Goal: Information Seeking & Learning: Learn about a topic

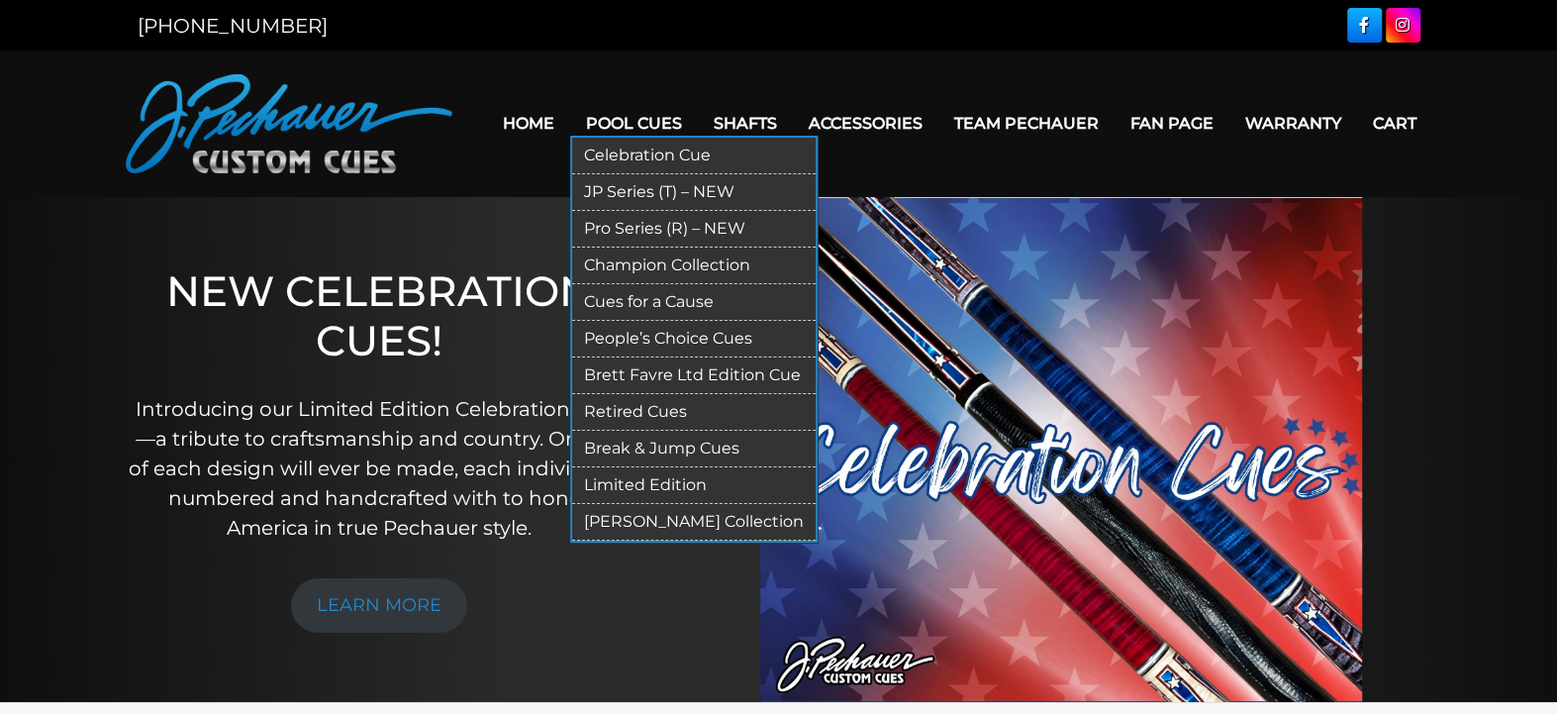
click at [655, 110] on link "Pool Cues" at bounding box center [634, 123] width 128 height 50
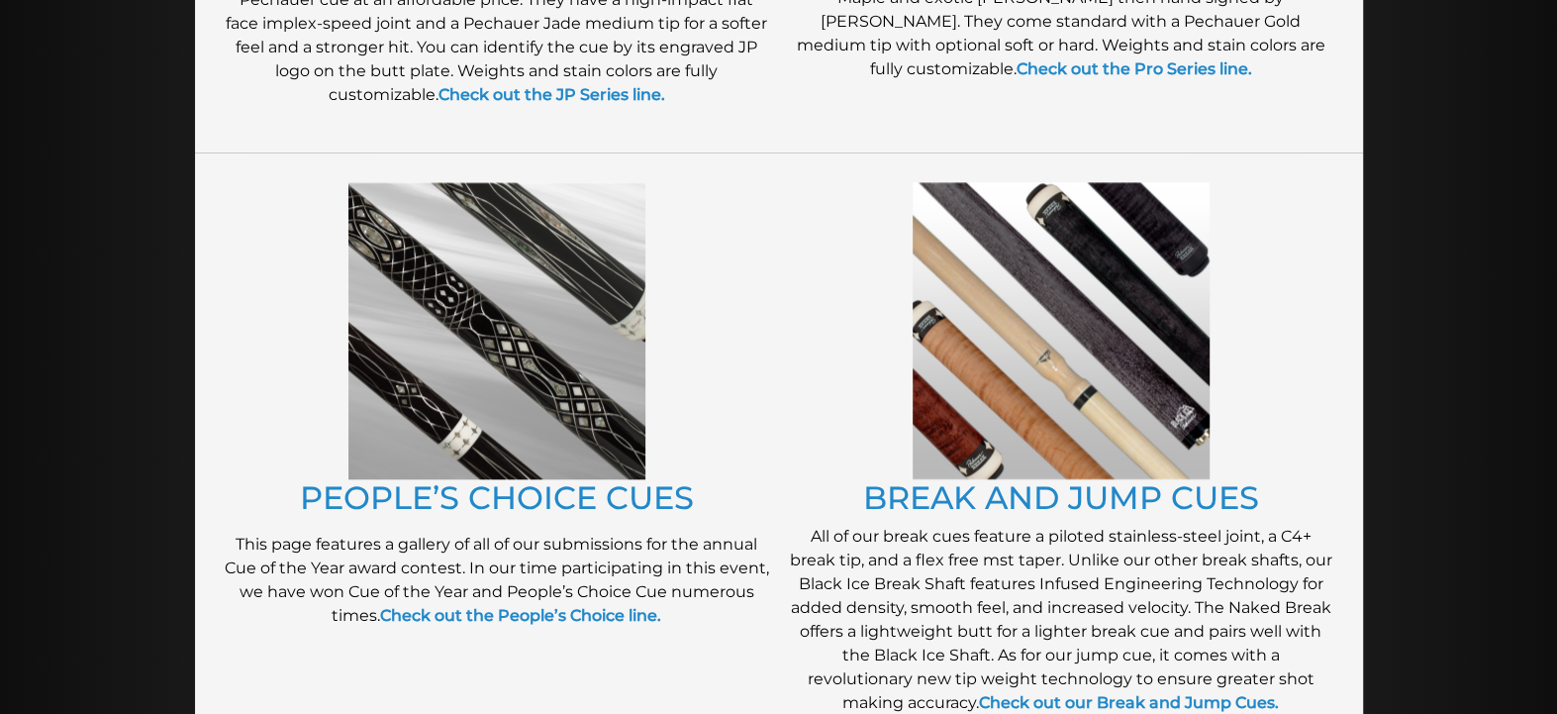
scroll to position [1488, 0]
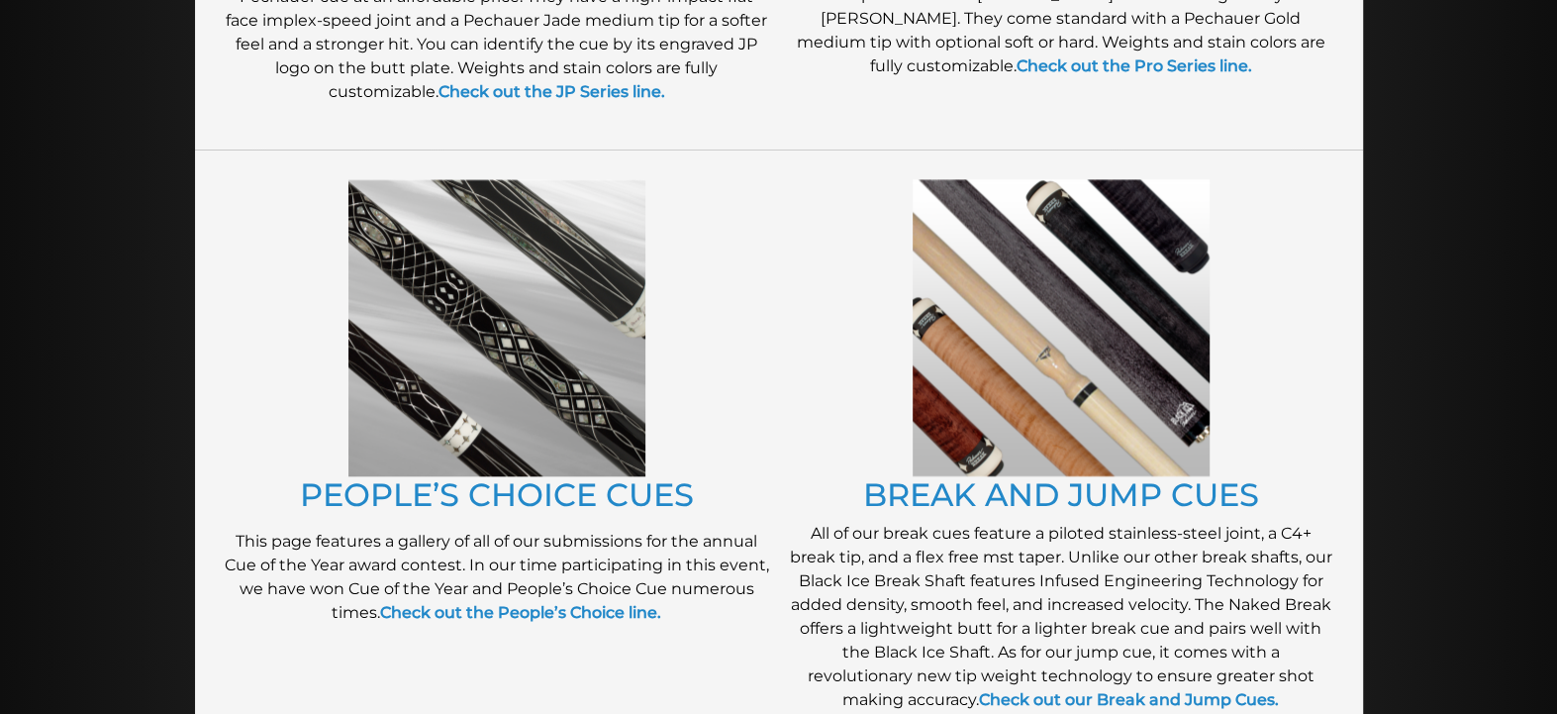
click at [552, 459] on img at bounding box center [496, 327] width 297 height 297
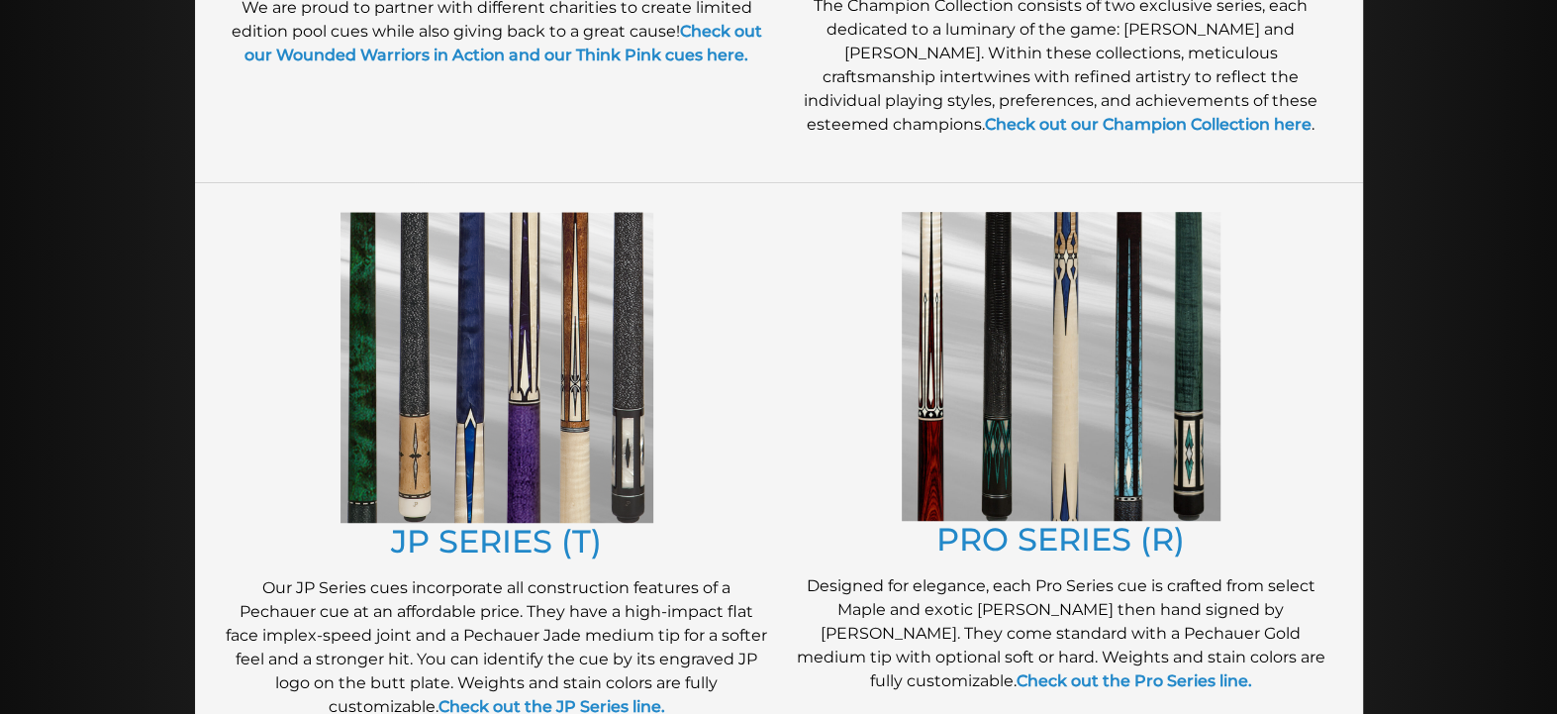
scroll to position [853, 0]
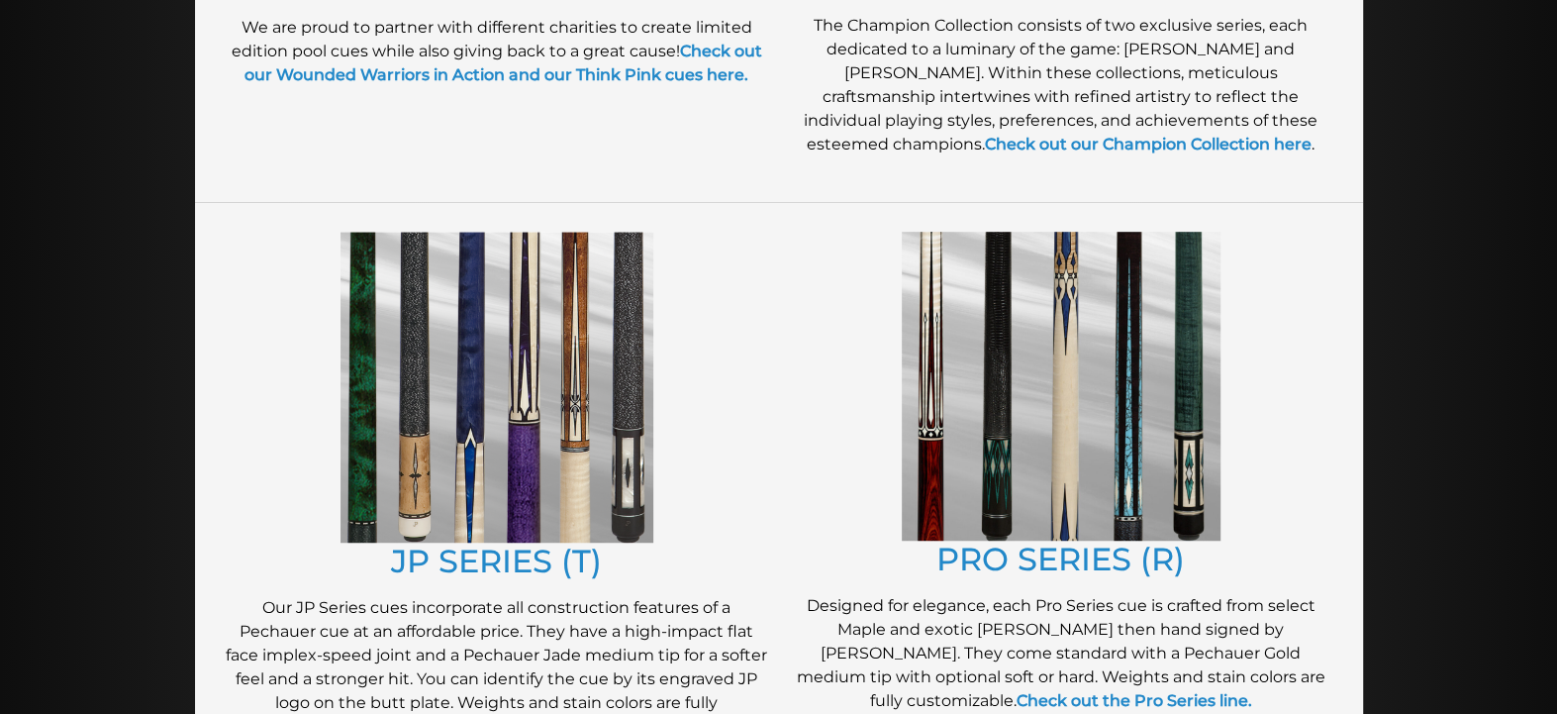
click at [1173, 467] on img at bounding box center [1061, 386] width 319 height 309
click at [452, 399] on img at bounding box center [497, 387] width 313 height 311
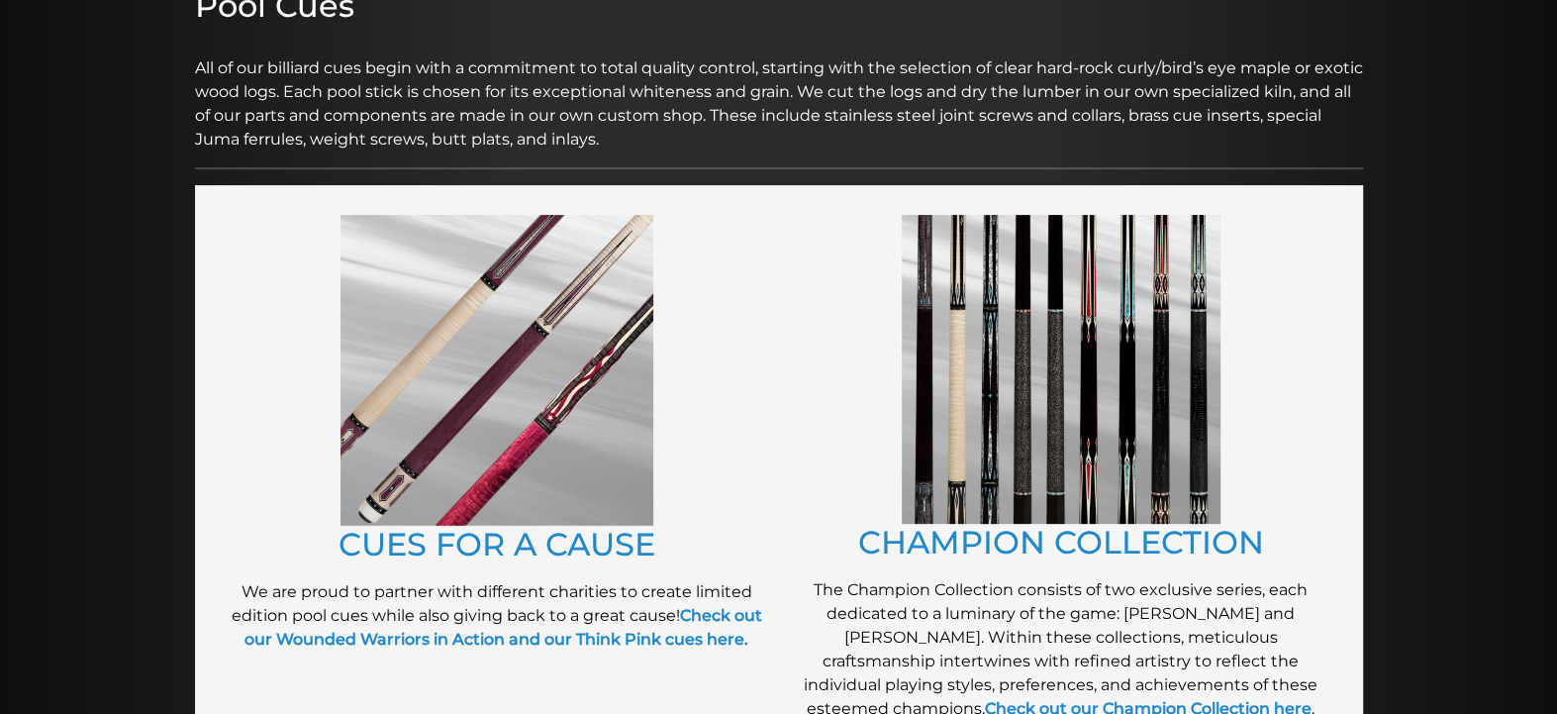
scroll to position [271, 0]
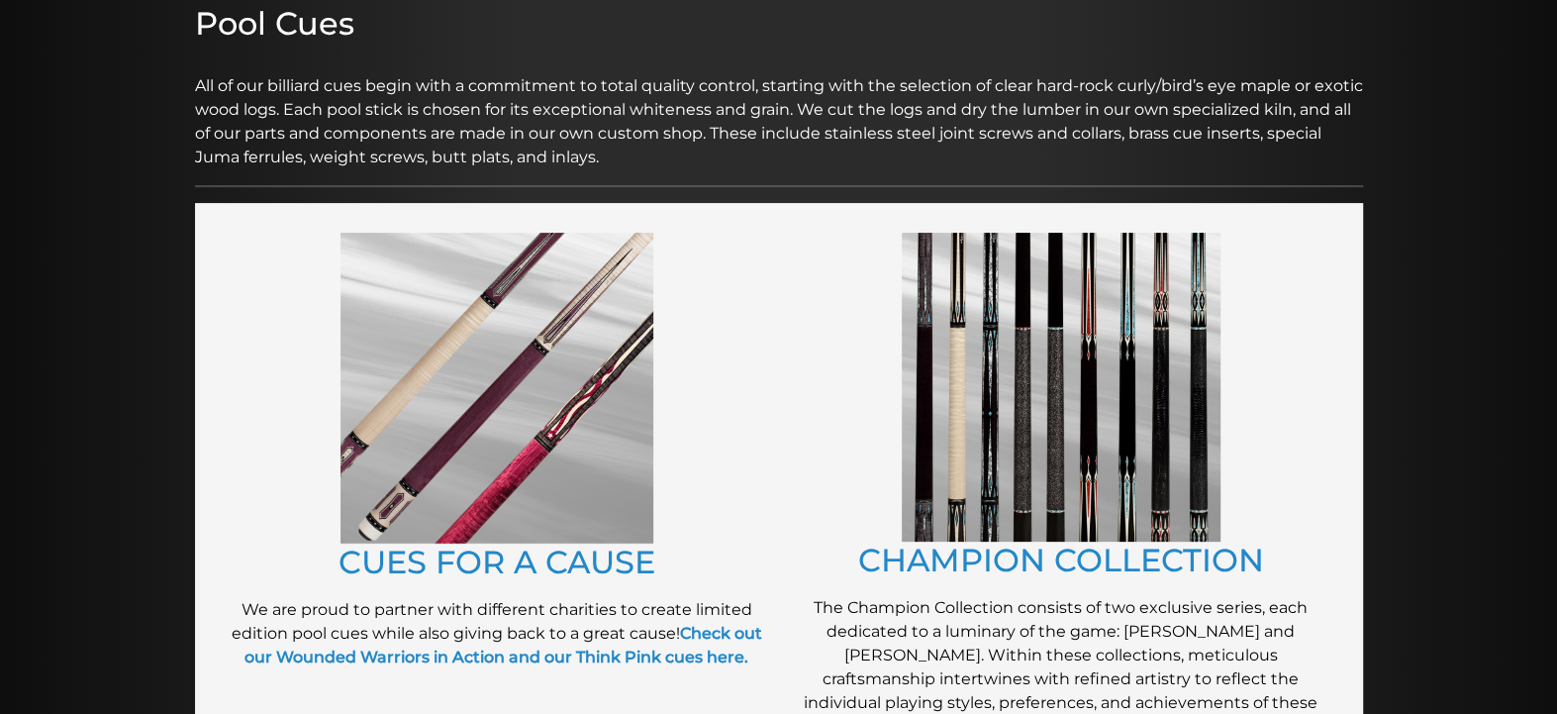
click at [984, 446] on img at bounding box center [1061, 387] width 319 height 309
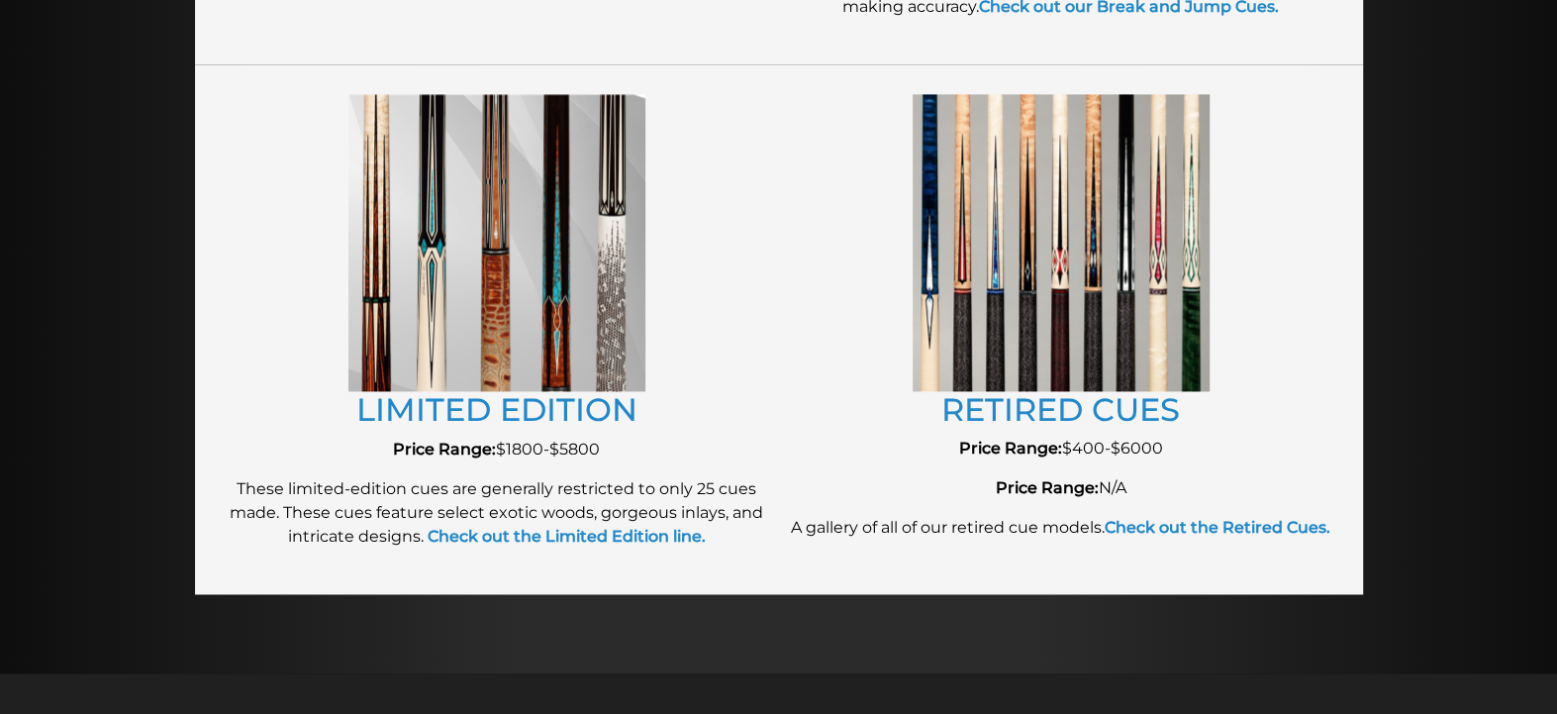
scroll to position [2252, 0]
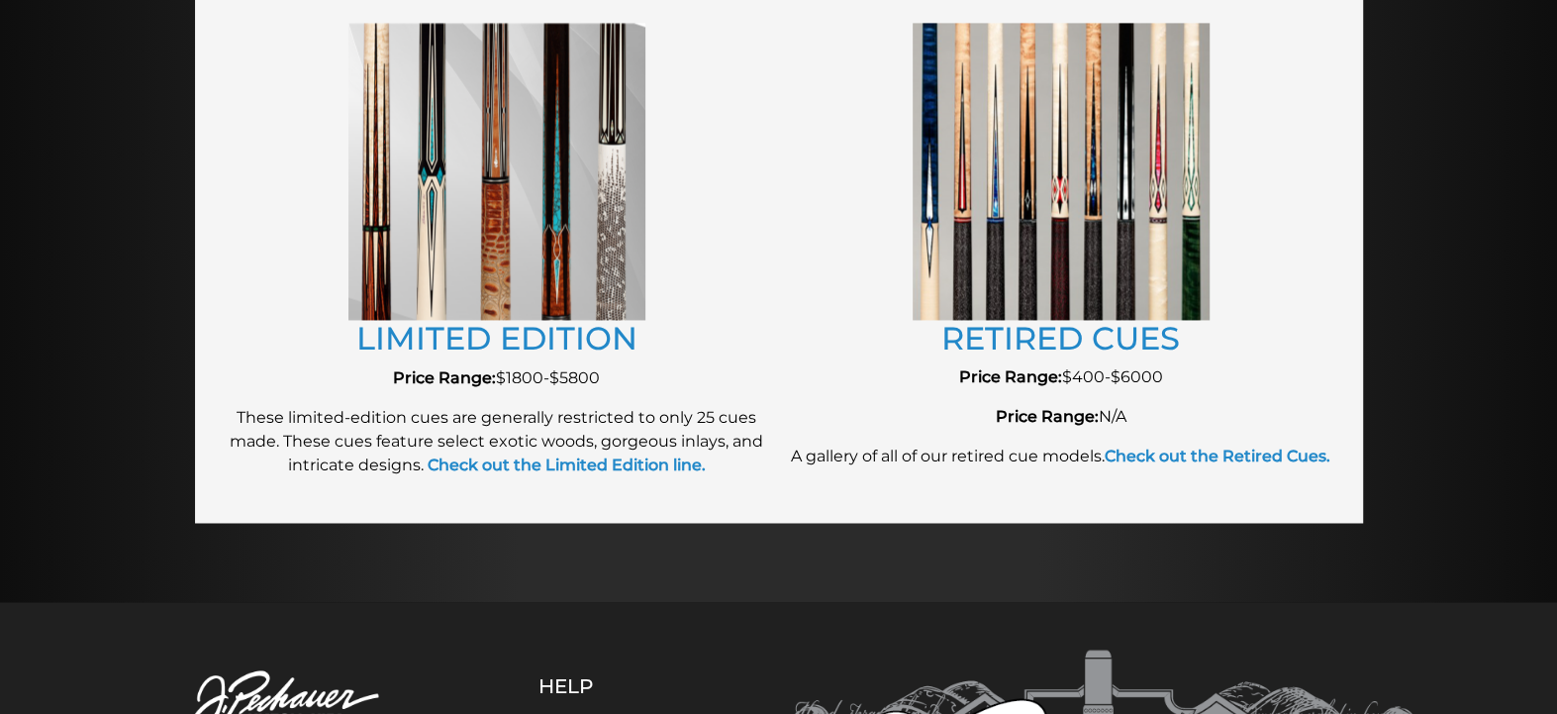
click at [497, 176] on img at bounding box center [496, 171] width 297 height 297
click at [1056, 333] on link "RETIRED CUES" at bounding box center [1060, 338] width 239 height 39
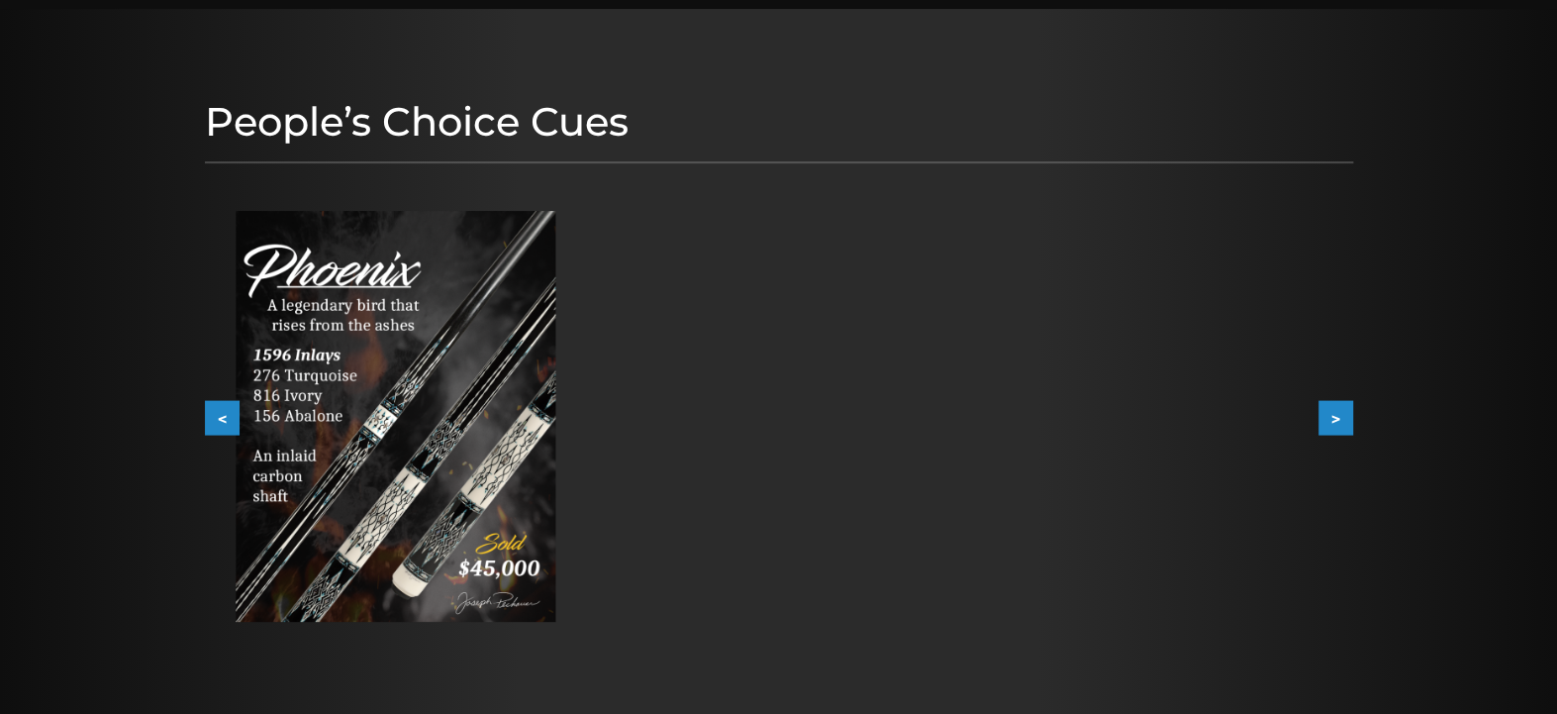
scroll to position [196, 0]
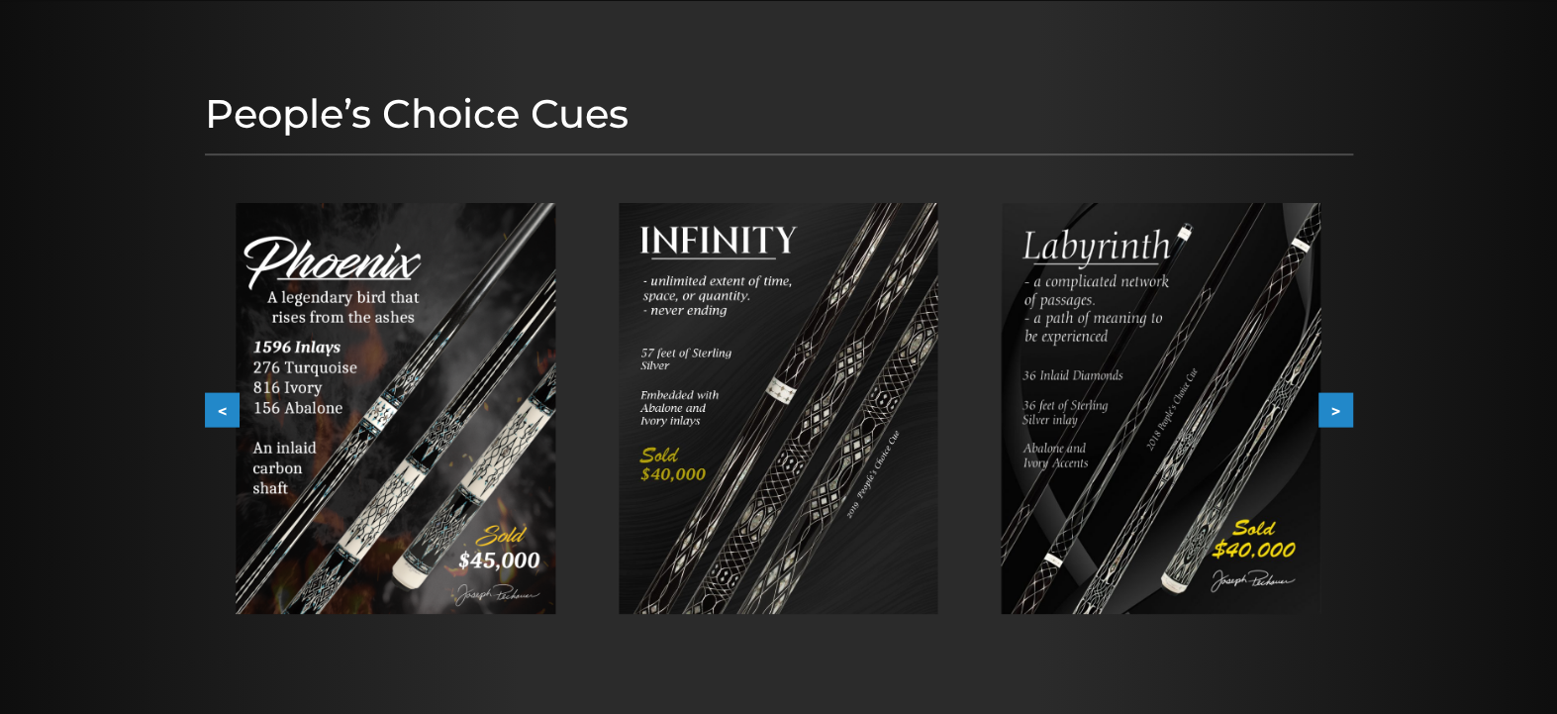
click at [1333, 409] on button ">" at bounding box center [1336, 410] width 35 height 35
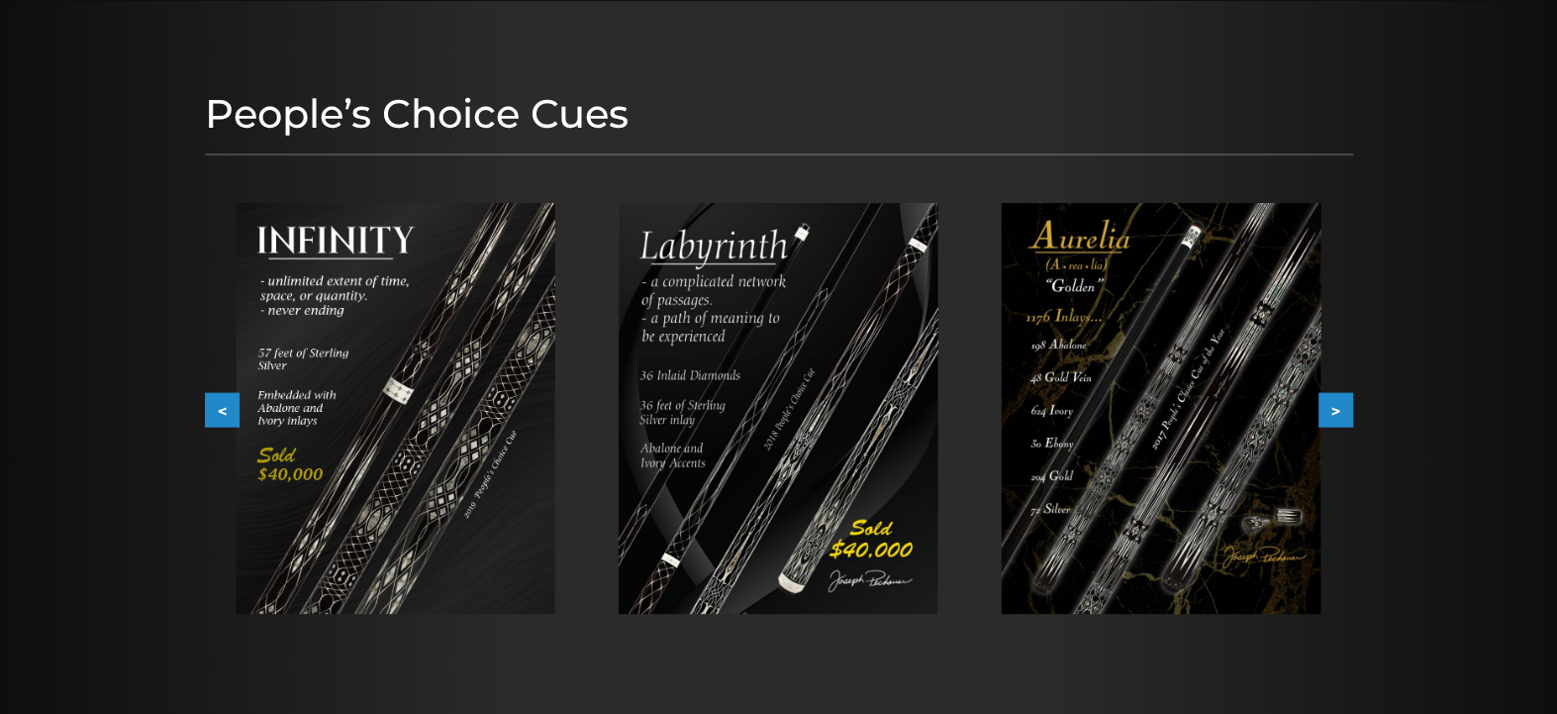
click at [738, 446] on img at bounding box center [779, 408] width 320 height 411
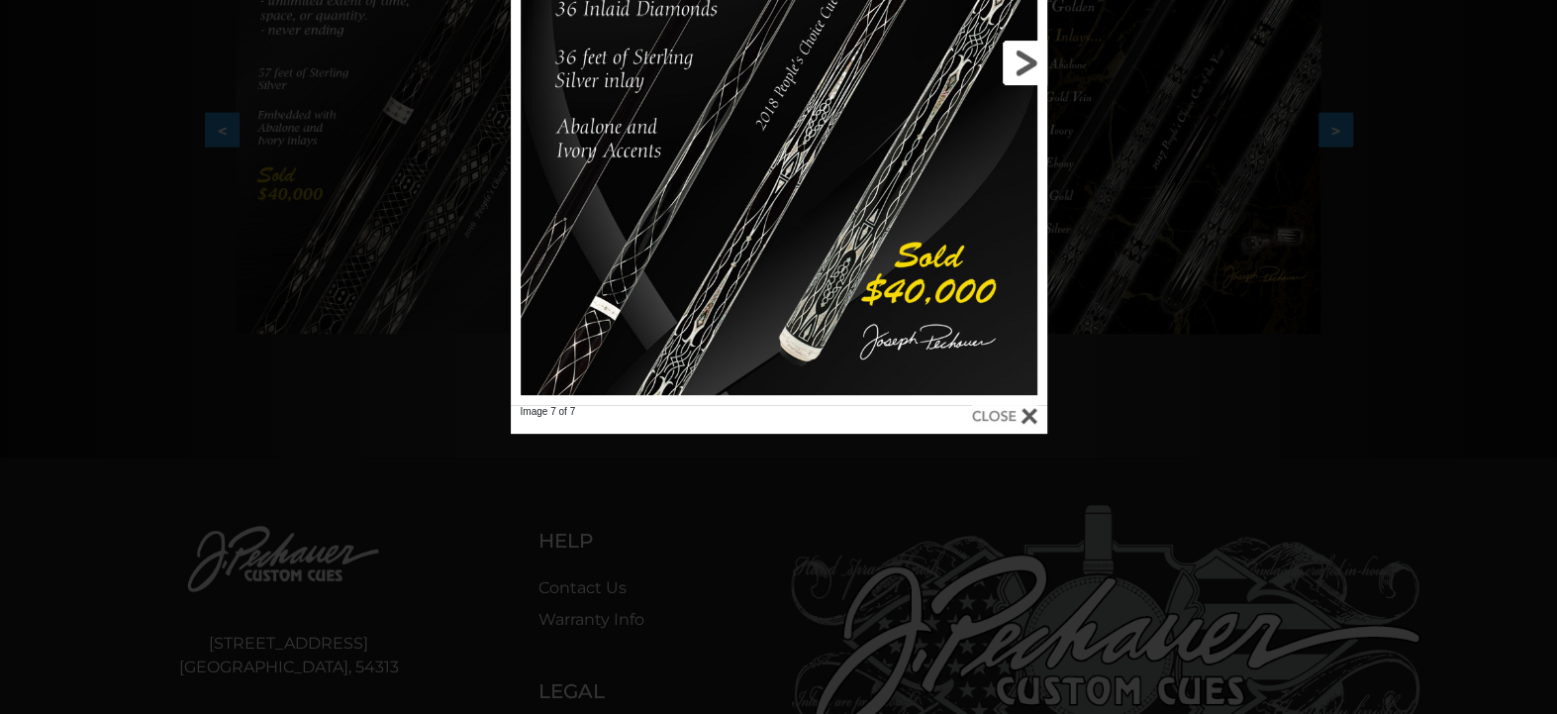
scroll to position [0, 0]
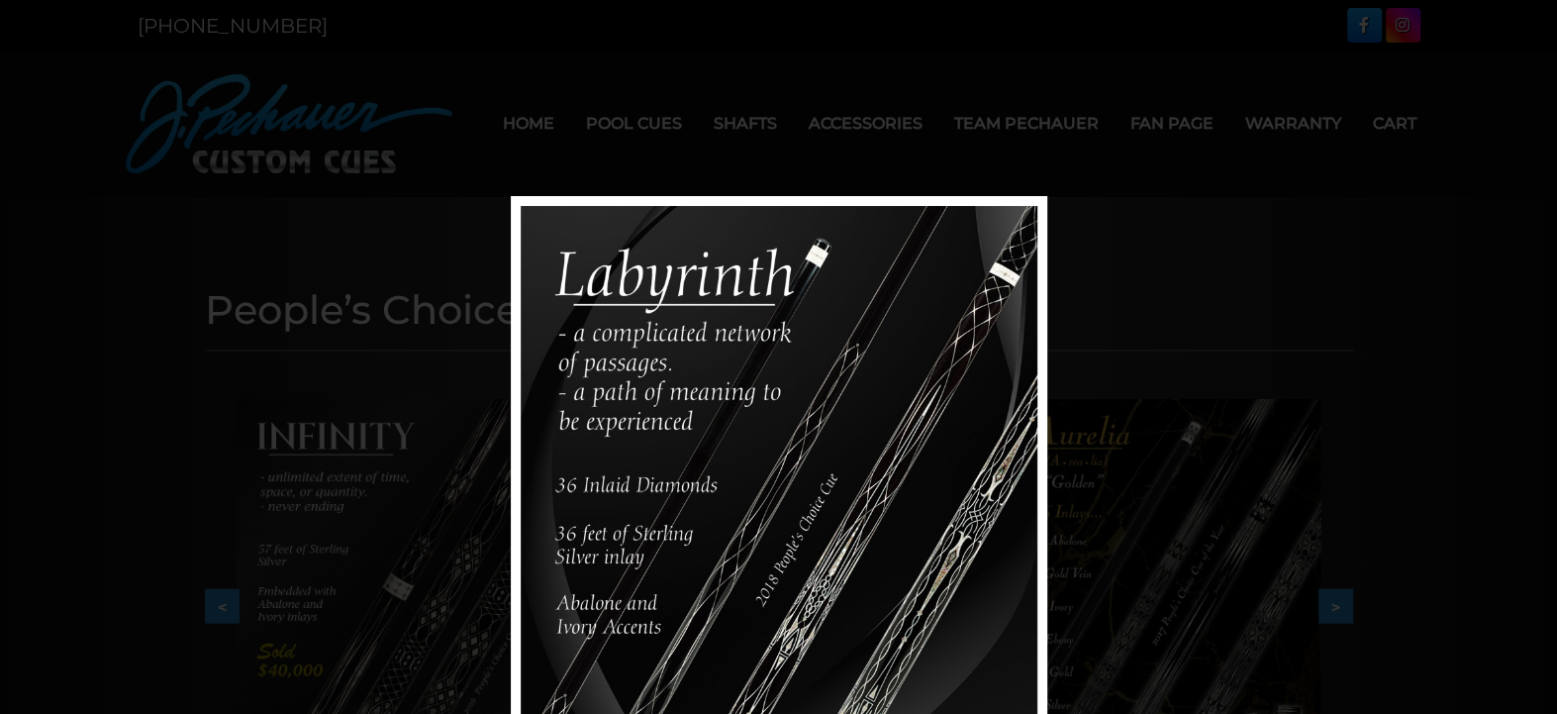
drag, startPoint x: 372, startPoint y: 356, endPoint x: 306, endPoint y: 334, distance: 70.1
click at [364, 354] on div "Image 7 of 7" at bounding box center [778, 553] width 1557 height 714
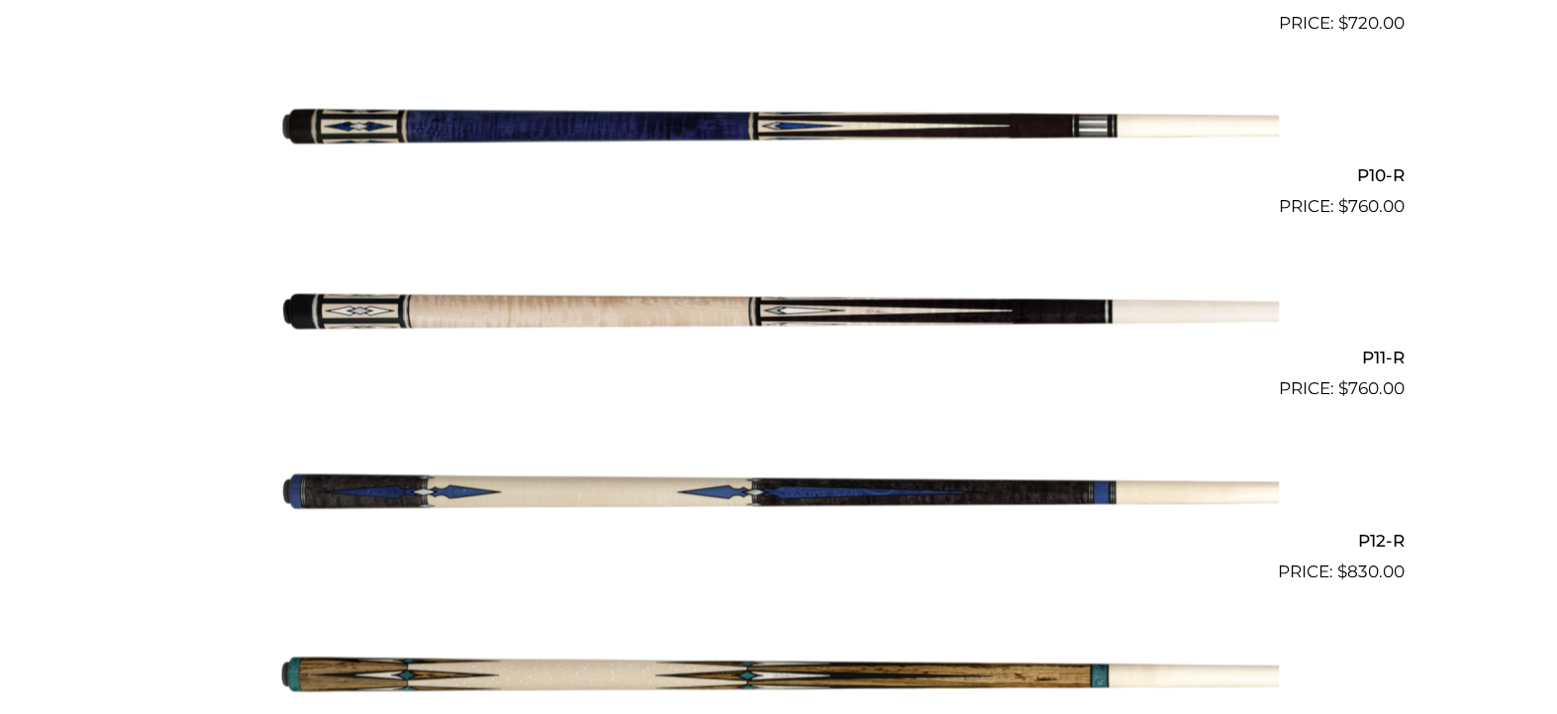
scroll to position [2238, 0]
click at [713, 481] on img at bounding box center [779, 493] width 1000 height 166
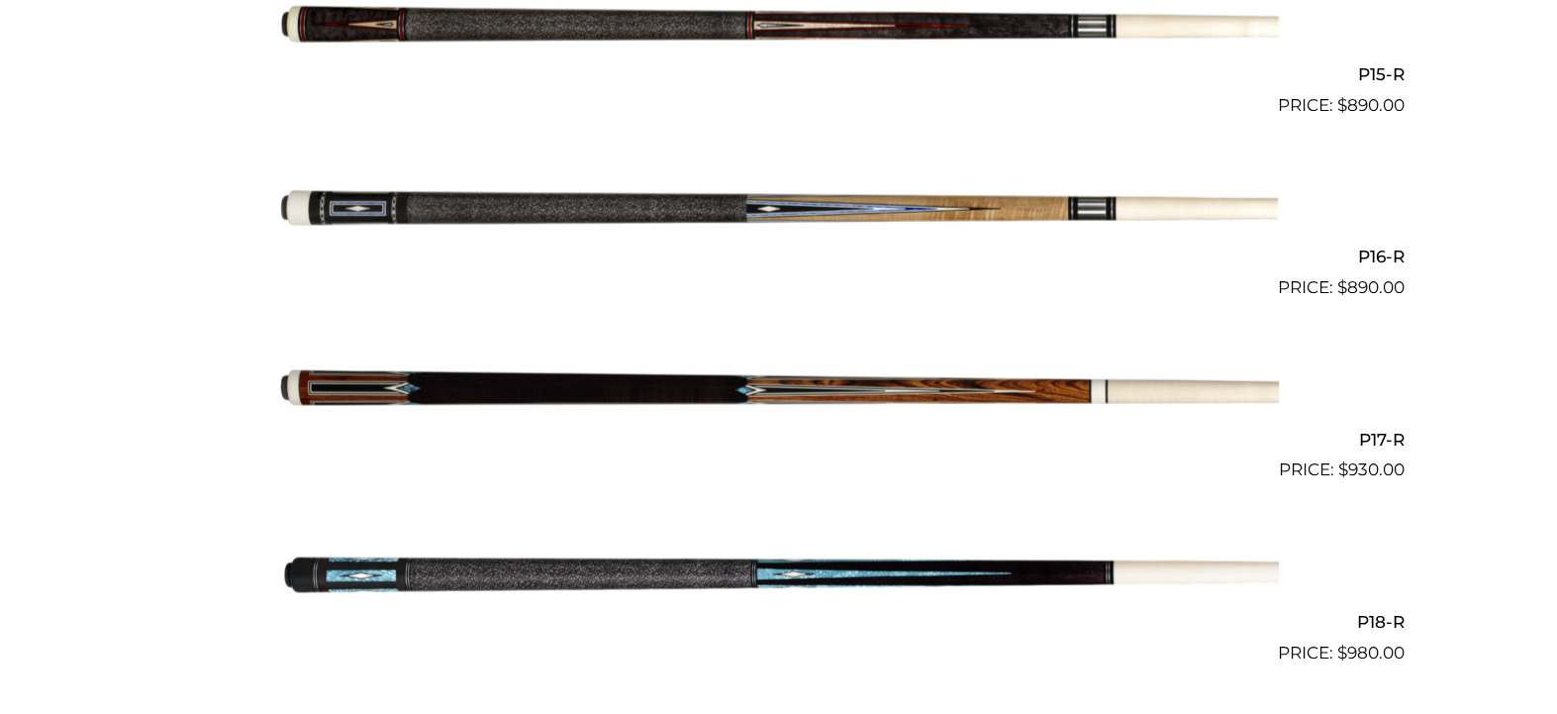
scroll to position [3263, 0]
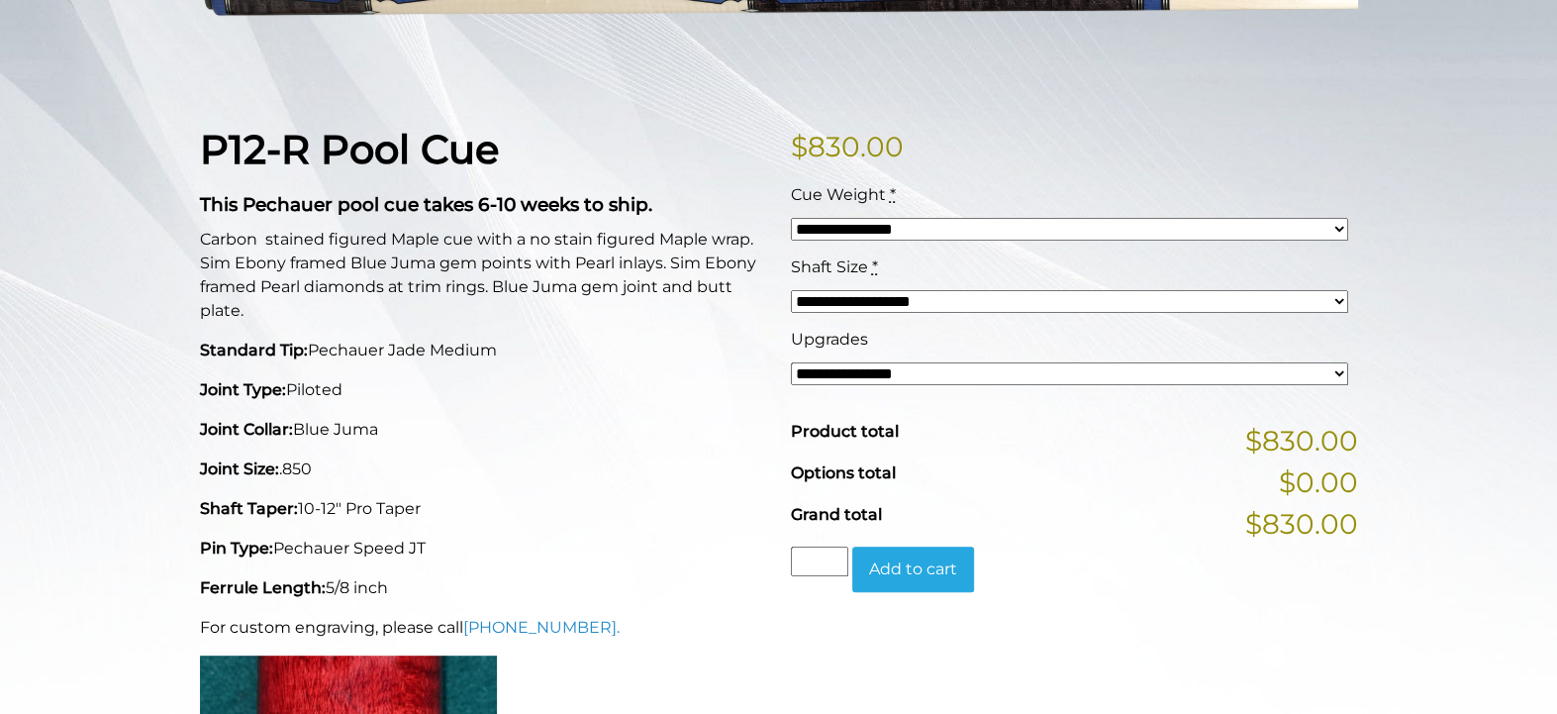
scroll to position [413, 0]
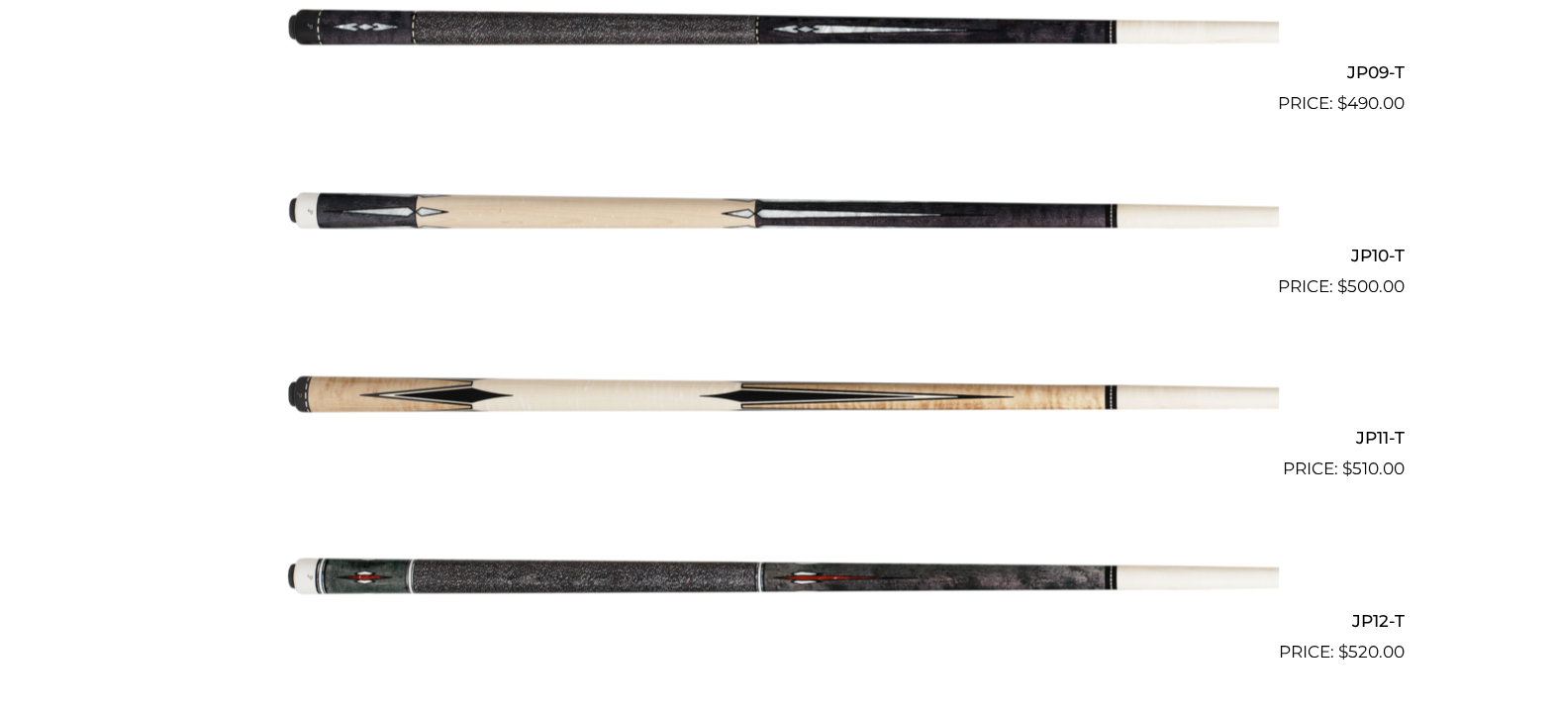
scroll to position [2162, 0]
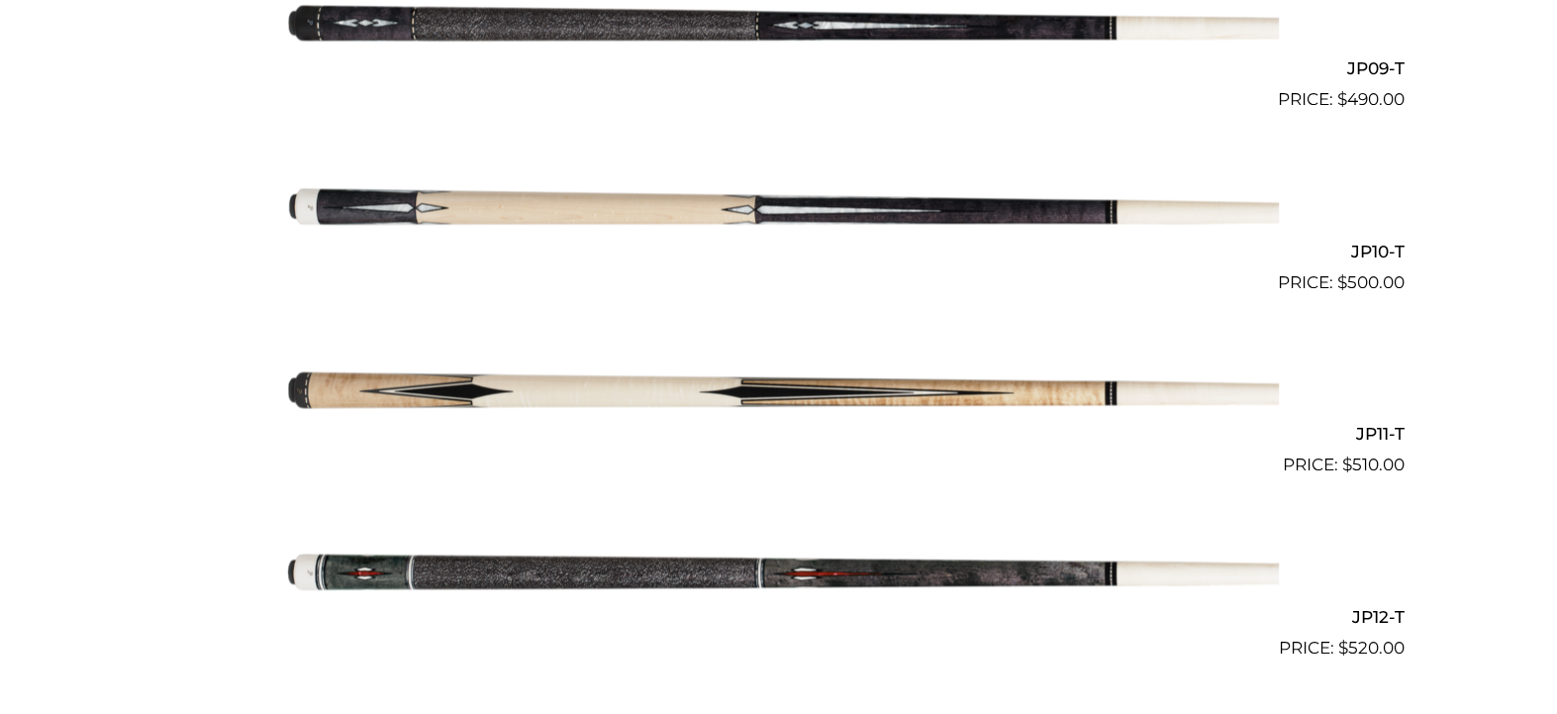
click at [691, 203] on img at bounding box center [779, 204] width 1000 height 166
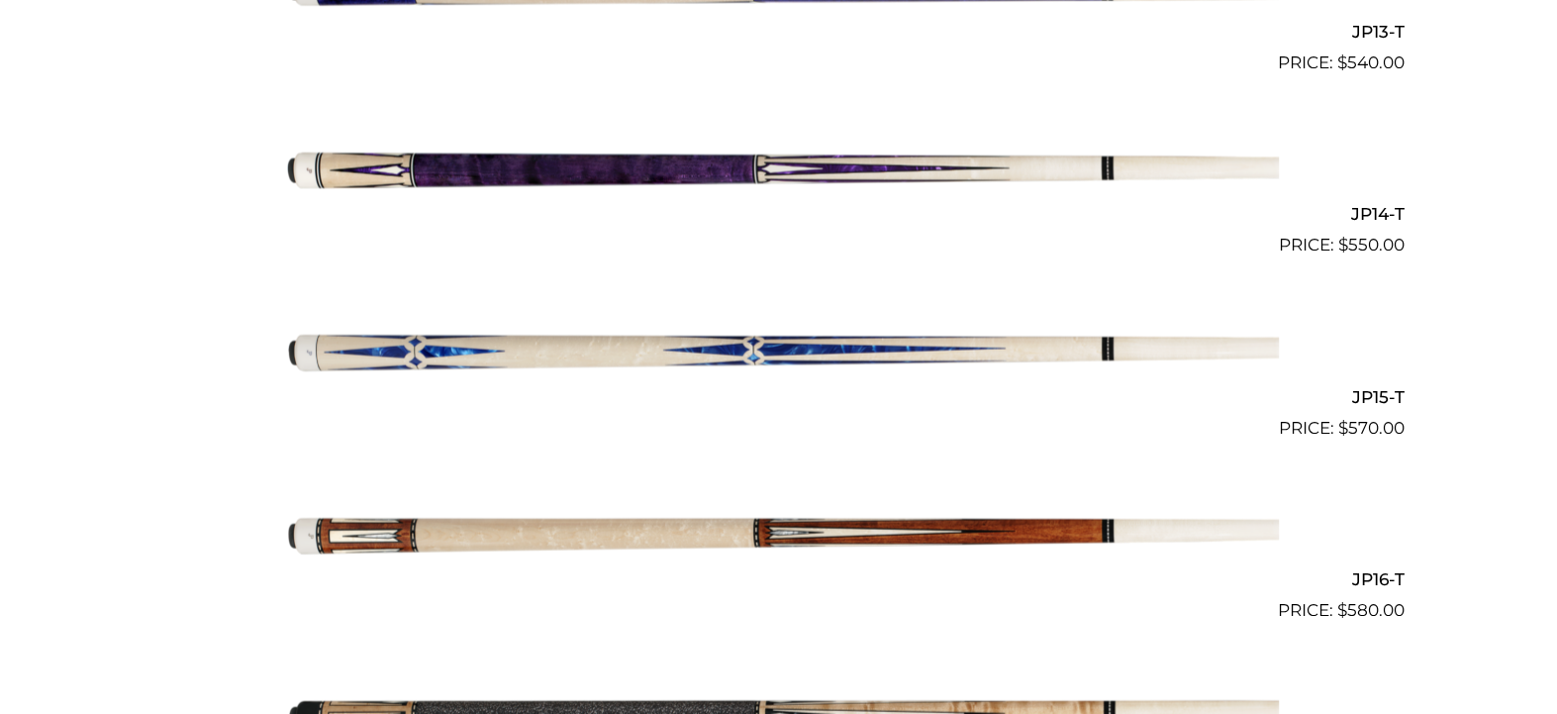
scroll to position [2925, 0]
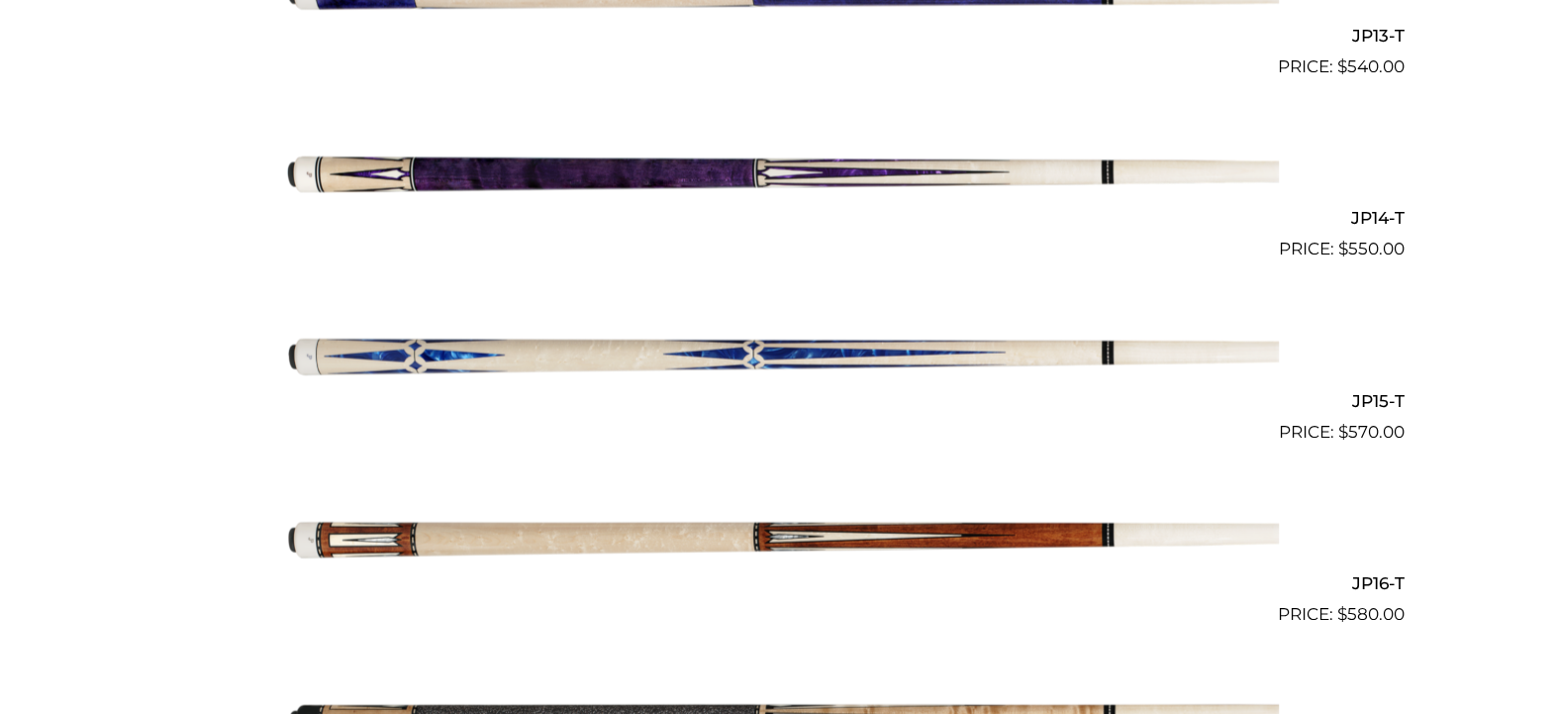
click at [738, 349] on img at bounding box center [779, 353] width 1000 height 166
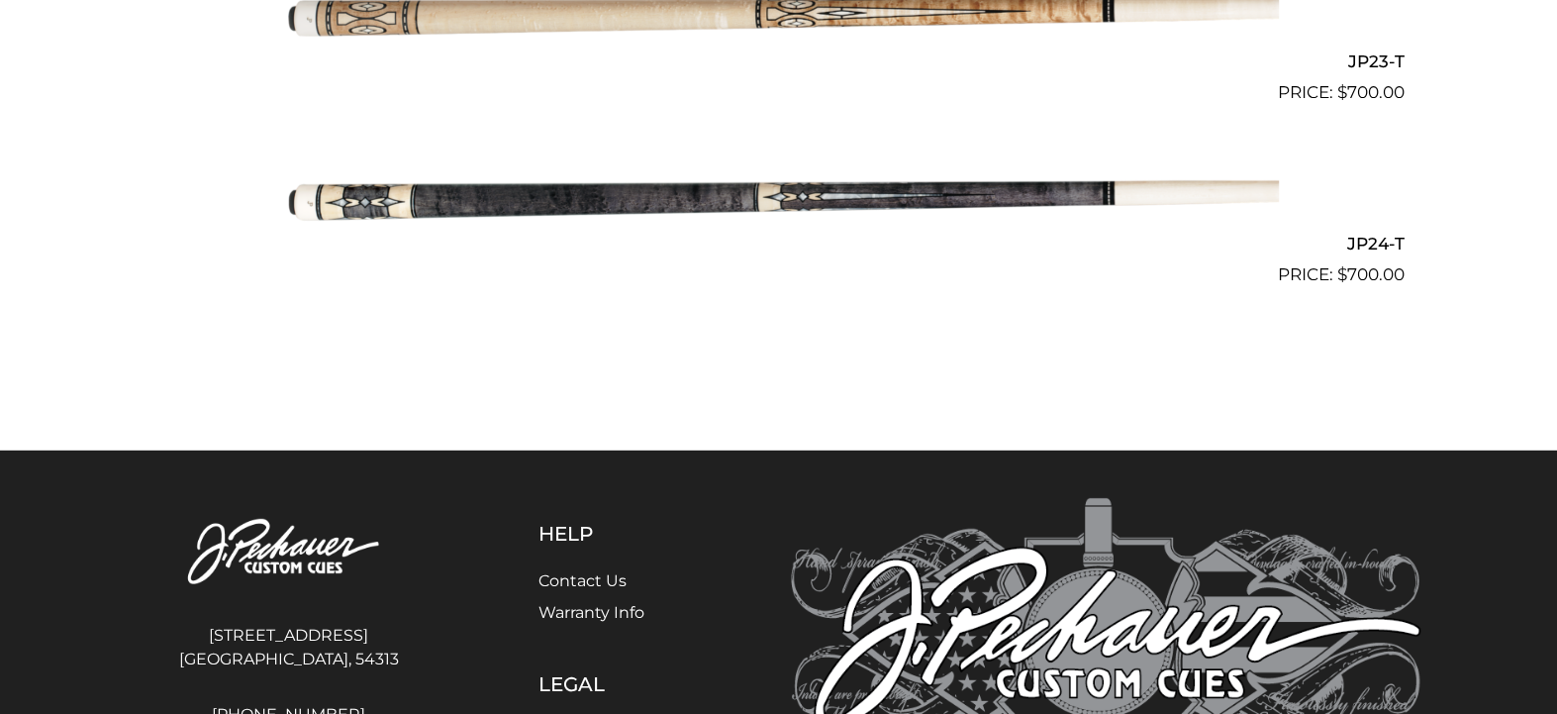
scroll to position [4736, 0]
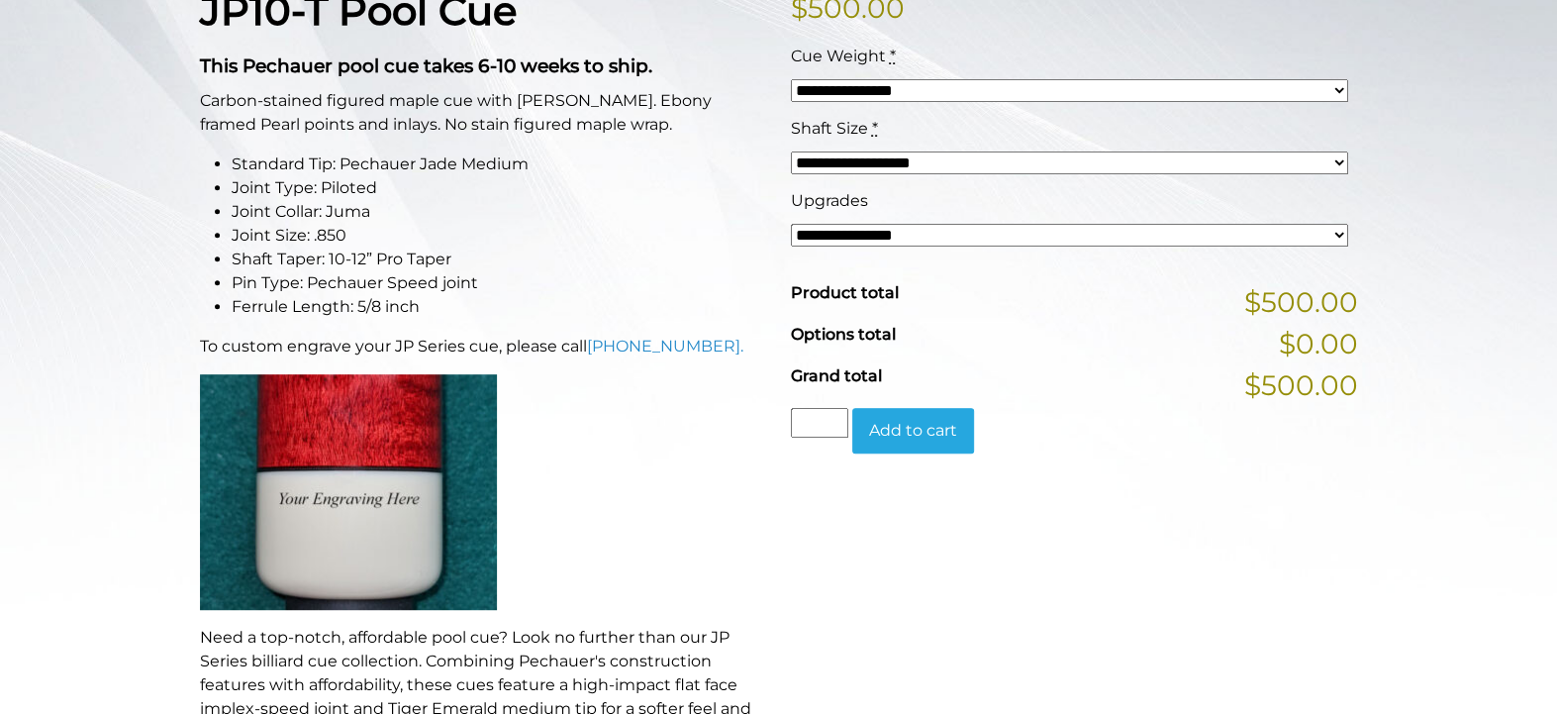
scroll to position [433, 0]
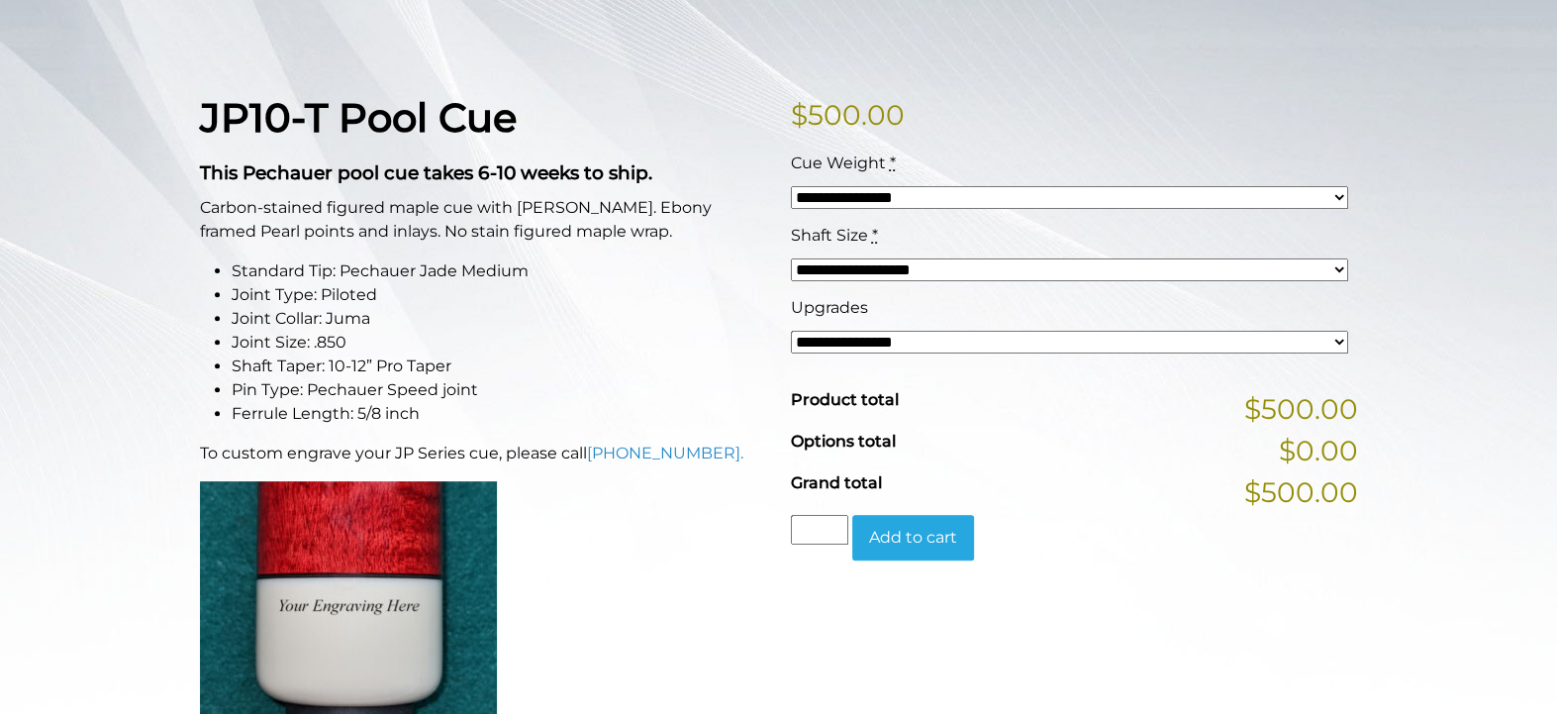
click at [977, 352] on div "**********" at bounding box center [1069, 342] width 557 height 24
click at [980, 341] on select "**********" at bounding box center [1069, 342] width 557 height 23
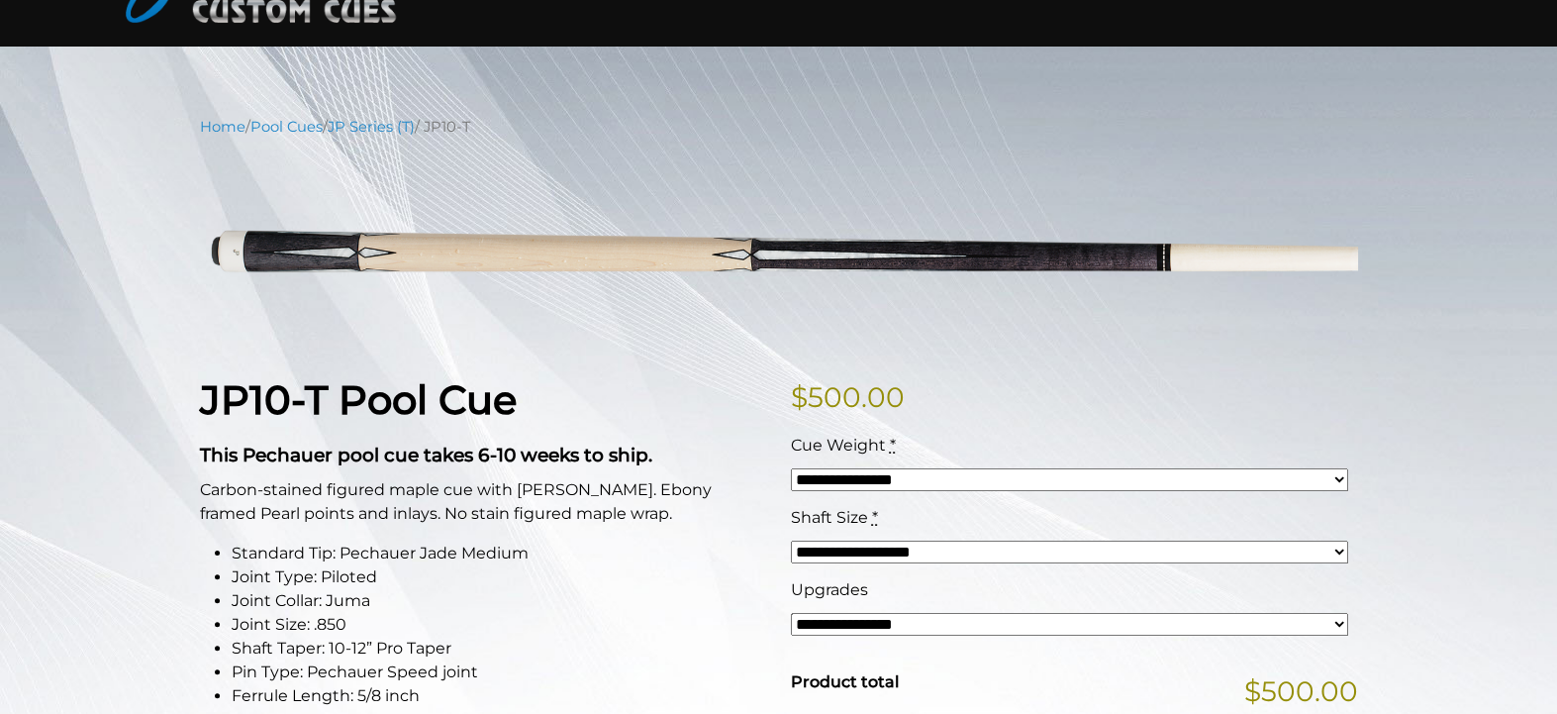
scroll to position [139, 0]
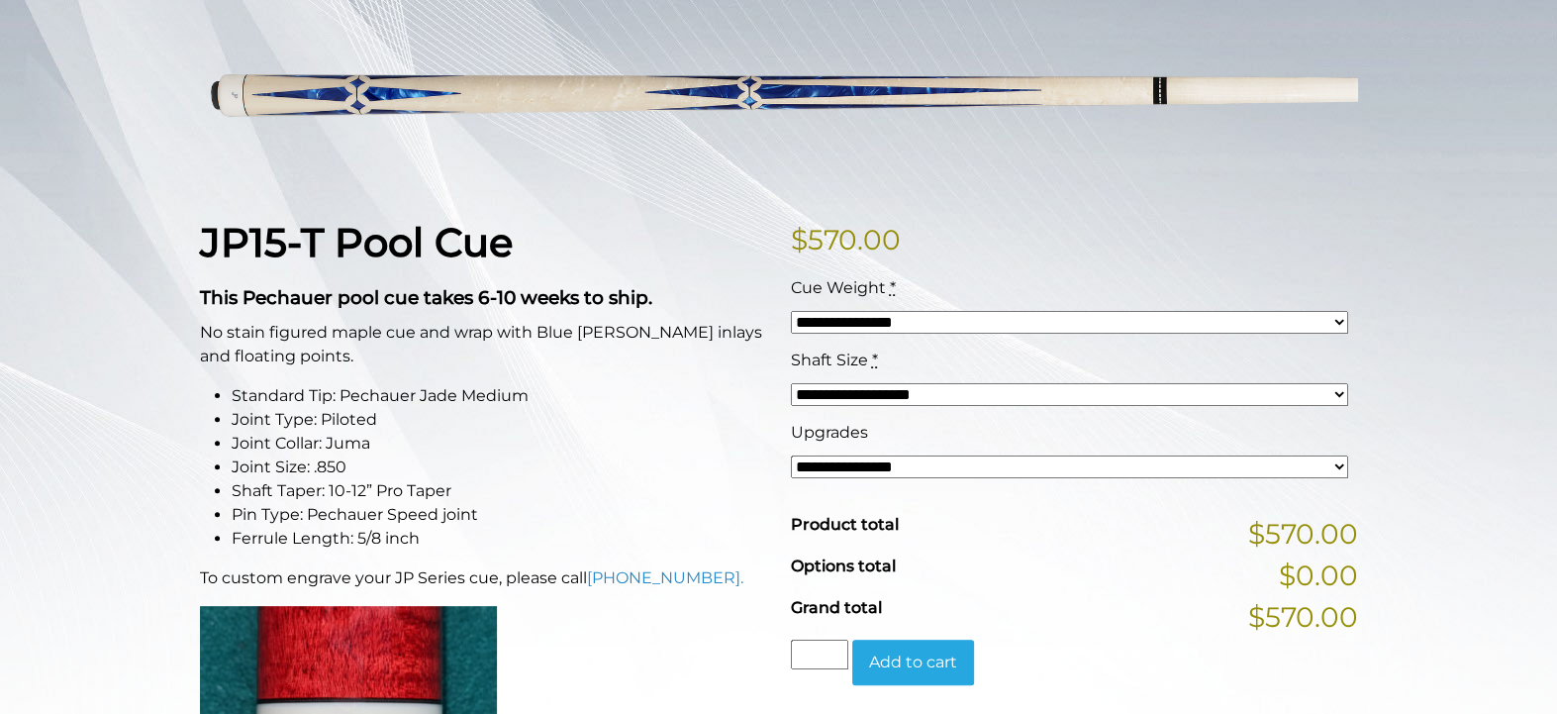
scroll to position [322, 0]
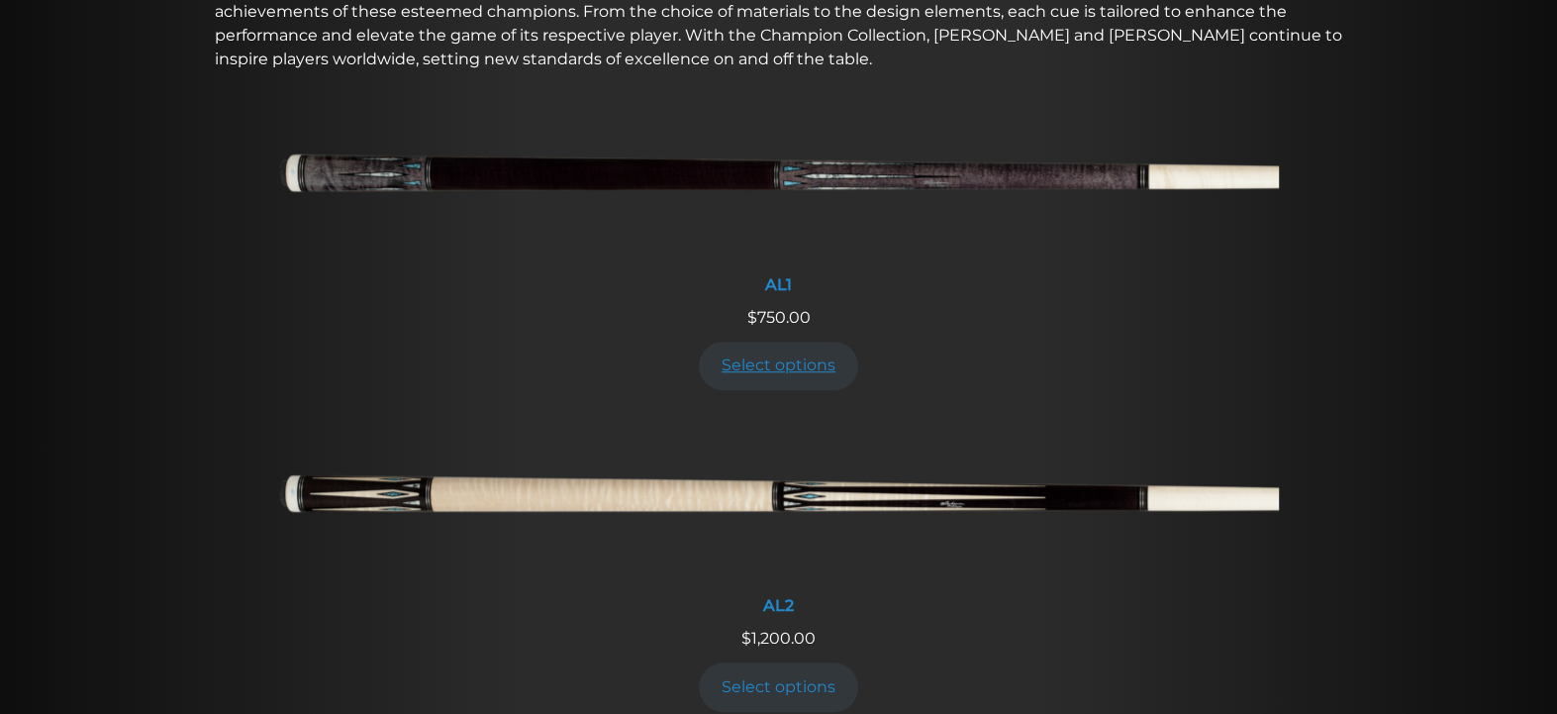
scroll to position [808, 0]
click at [768, 371] on link "Select options" at bounding box center [779, 367] width 160 height 49
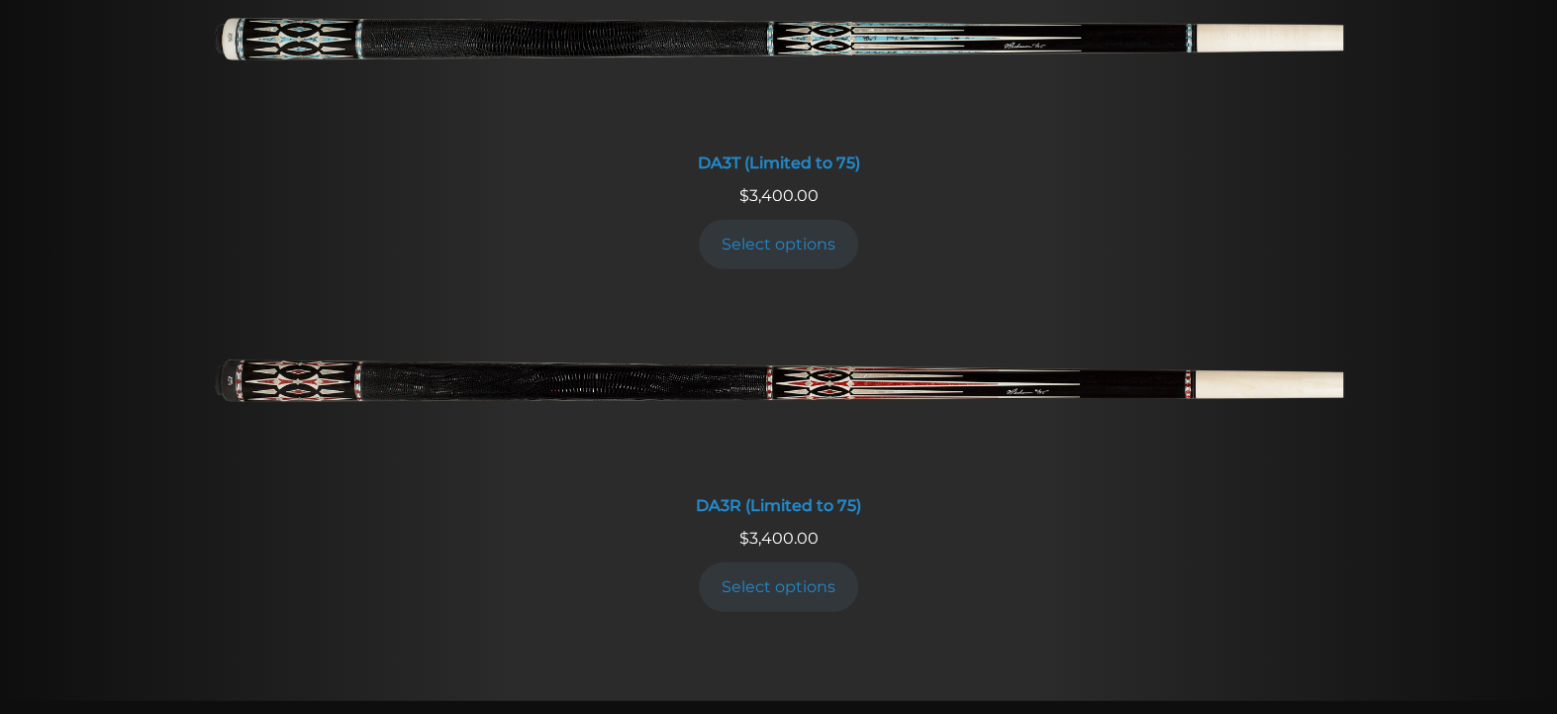
scroll to position [3629, 0]
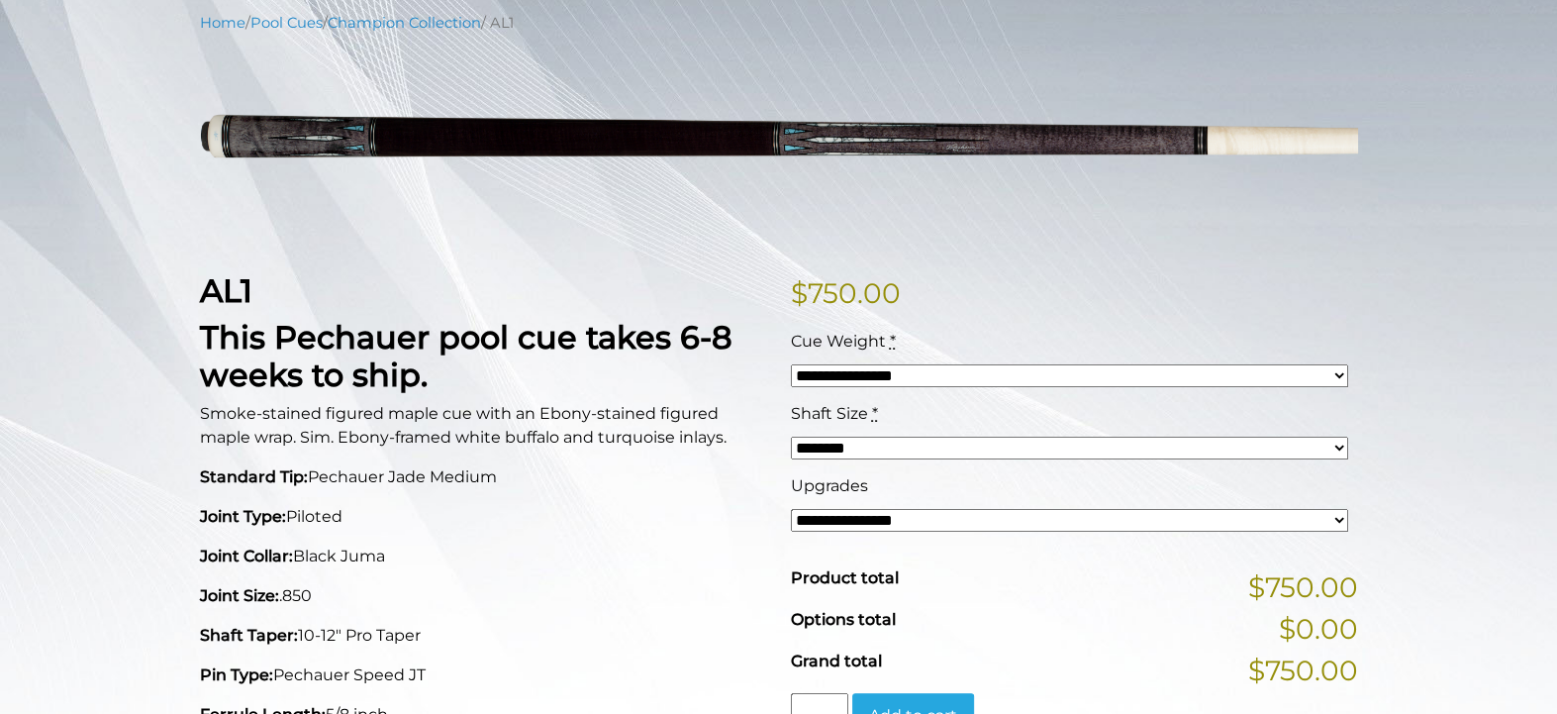
scroll to position [226, 0]
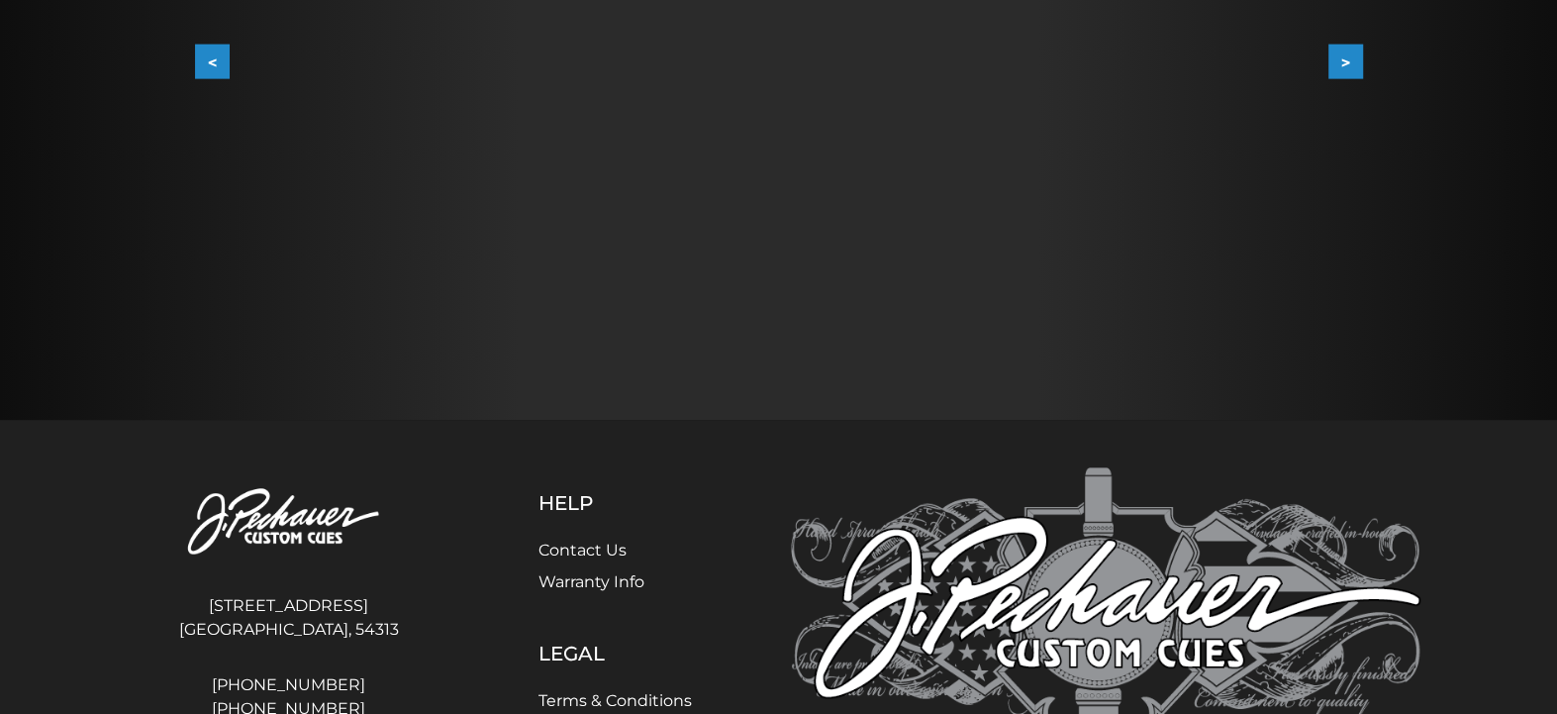
scroll to position [770, 0]
